Goal: Task Accomplishment & Management: Manage account settings

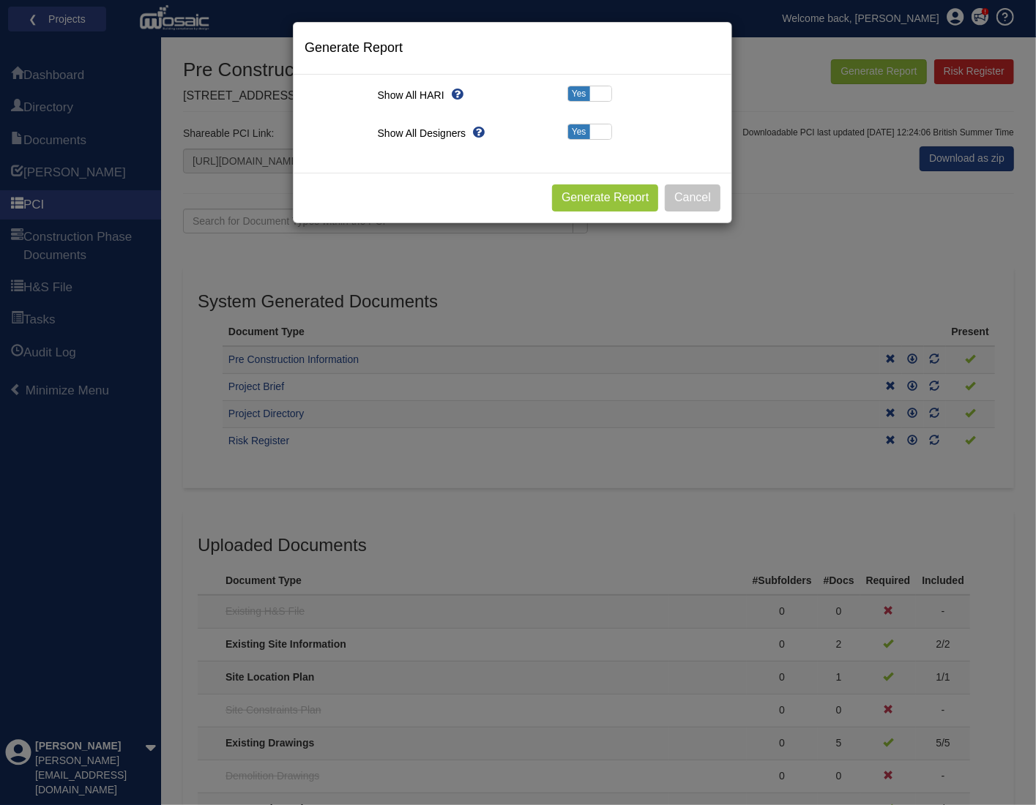
click at [877, 242] on div "Generate Report Show All HARI Select "Yes" for All Eliminated included or "No" …" at bounding box center [518, 402] width 1036 height 805
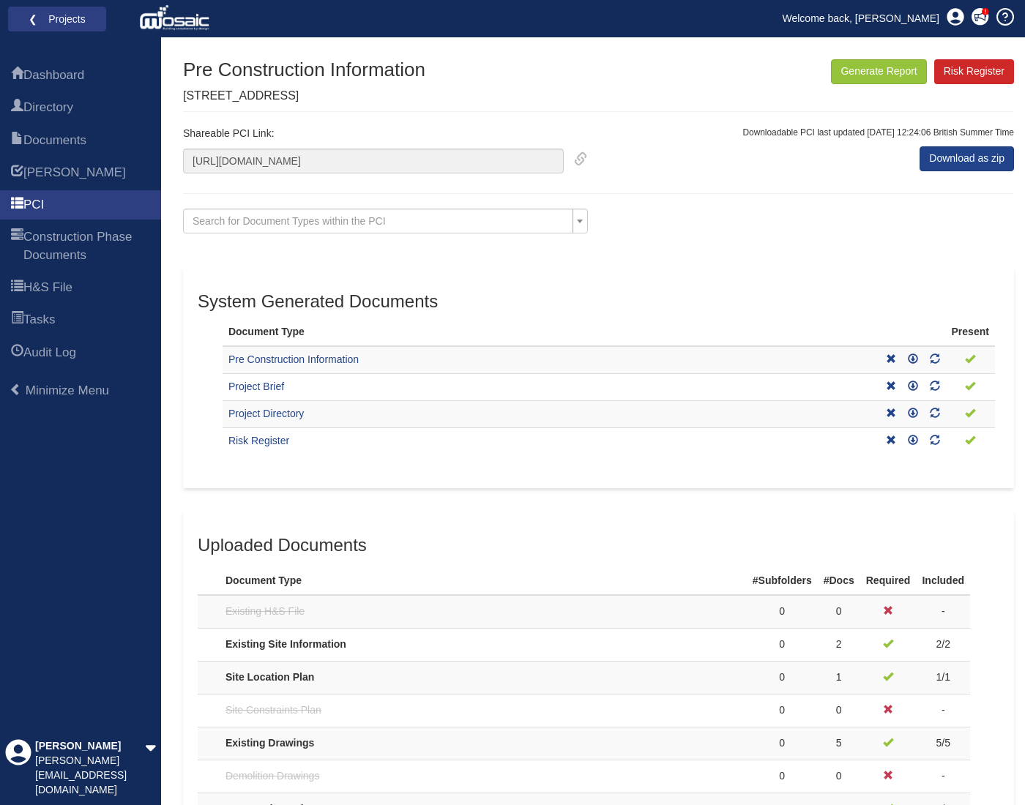
click at [517, 306] on h3 "System Generated Documents" at bounding box center [599, 301] width 802 height 19
click at [73, 147] on span "Documents" at bounding box center [54, 141] width 63 height 18
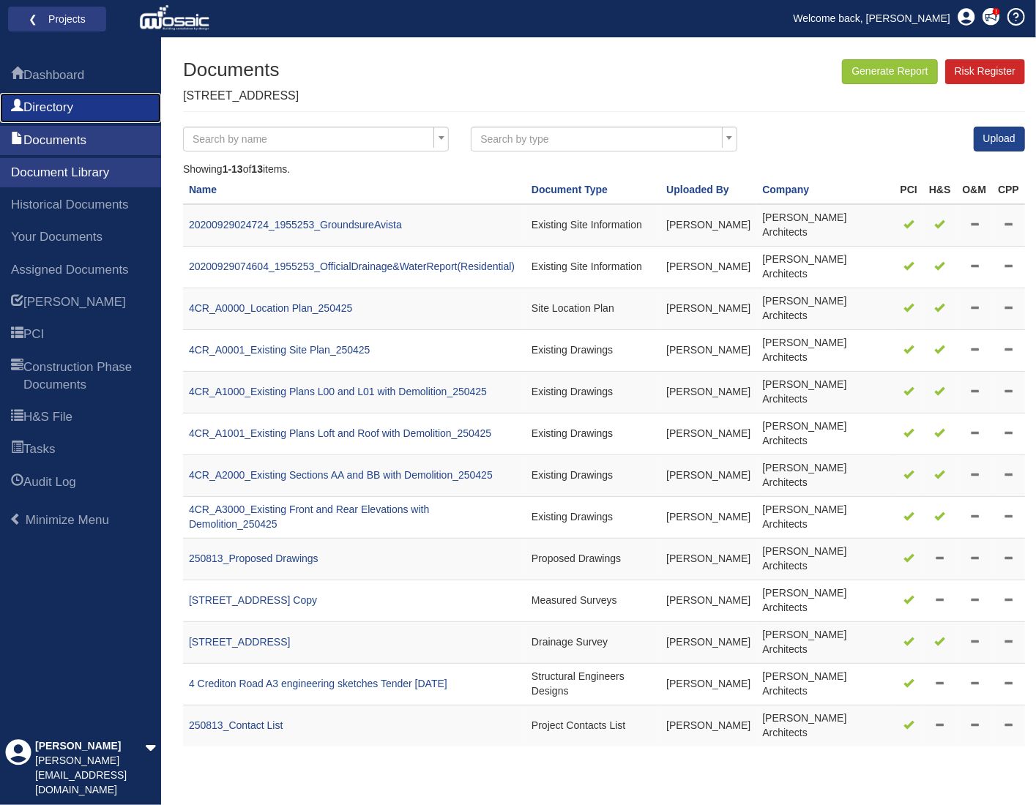
click at [88, 113] on link "Directory" at bounding box center [80, 107] width 161 height 29
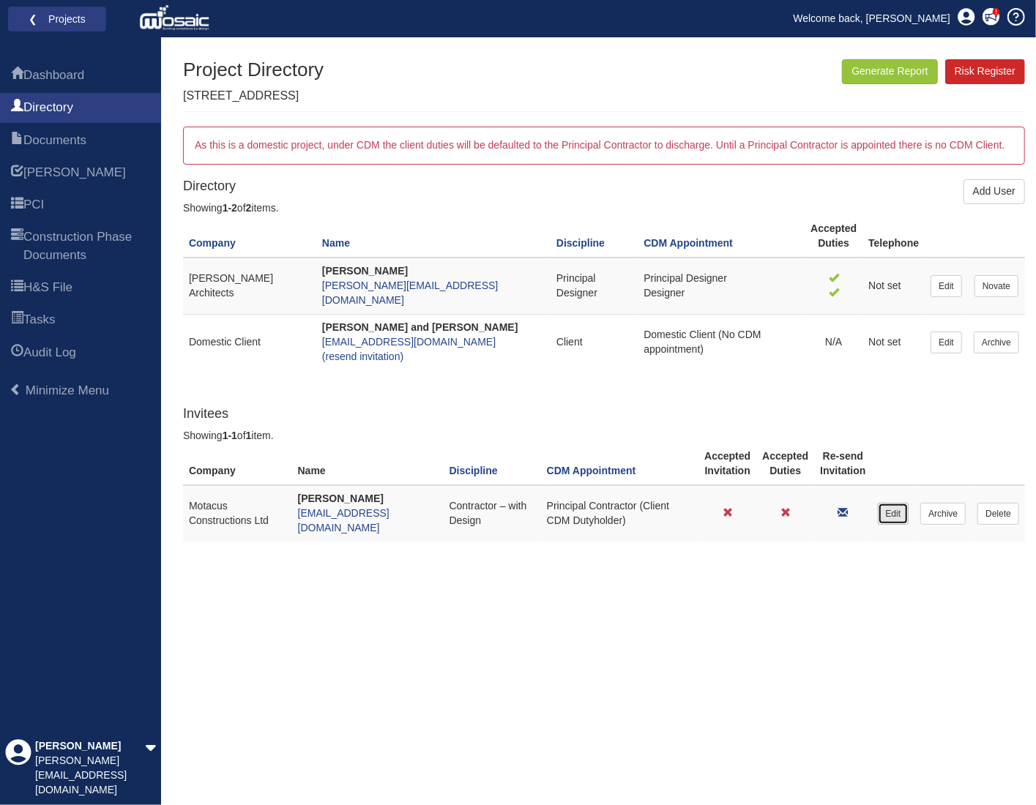
click at [897, 503] on link "Edit" at bounding box center [893, 514] width 31 height 22
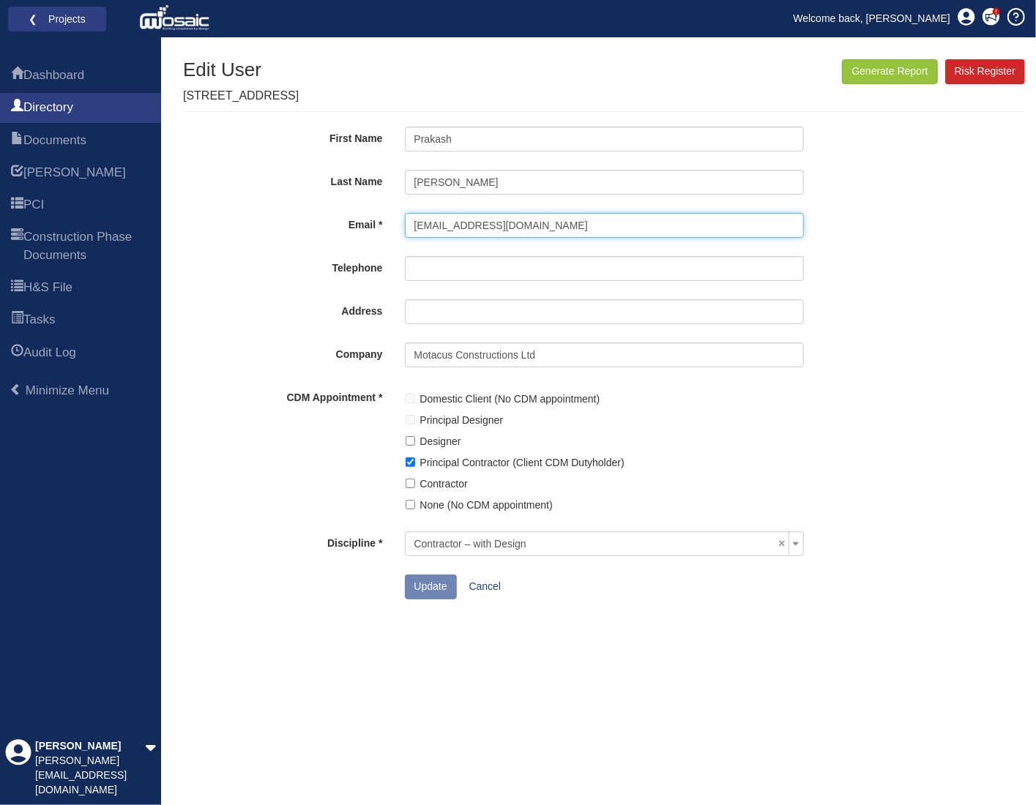
click at [422, 226] on input "1prakash@motacus.co.uk" at bounding box center [604, 225] width 399 height 25
type input "prakash@motacus.co.uk"
click at [429, 585] on button "Update" at bounding box center [431, 587] width 52 height 25
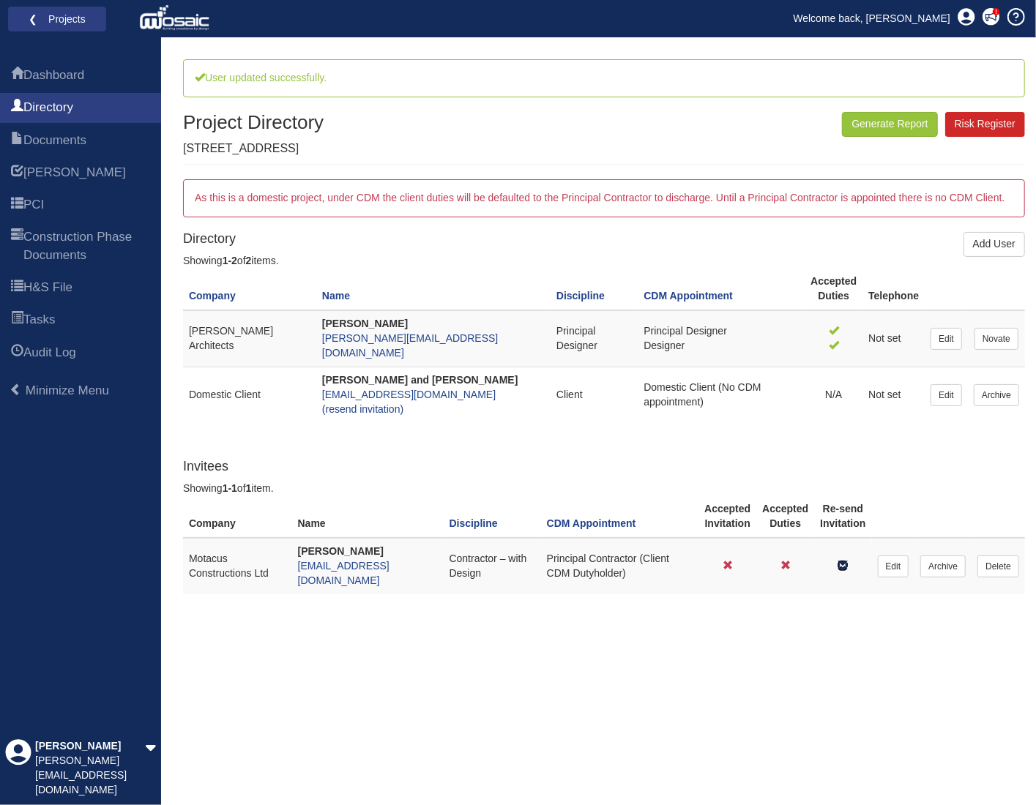
click at [848, 560] on icon at bounding box center [843, 565] width 10 height 10
